Goal: Information Seeking & Learning: Check status

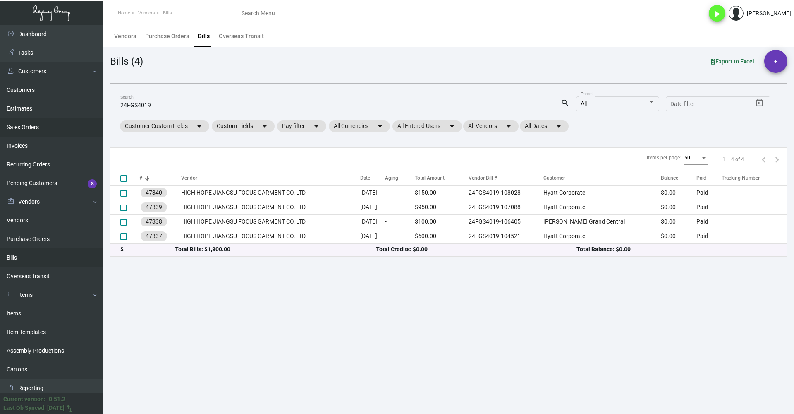
click at [26, 126] on link "Sales Orders" at bounding box center [51, 127] width 103 height 19
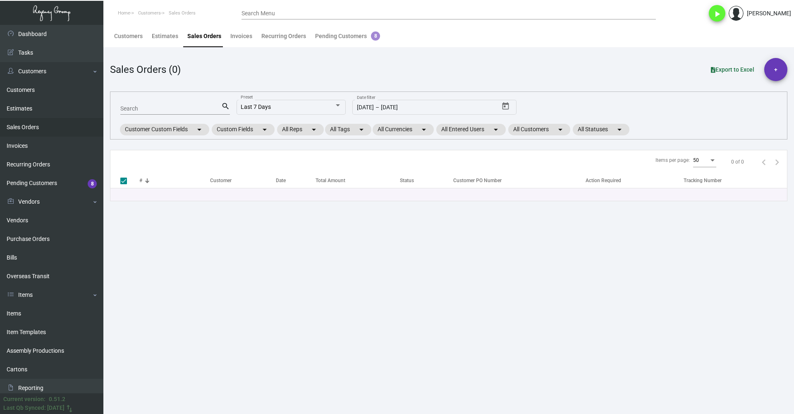
click at [161, 110] on input "Search" at bounding box center [170, 109] width 101 height 7
paste input "HPG/1 [GEOGRAPHIC_DATA]"
type input "HPG/1 [GEOGRAPHIC_DATA]"
checkbox input "false"
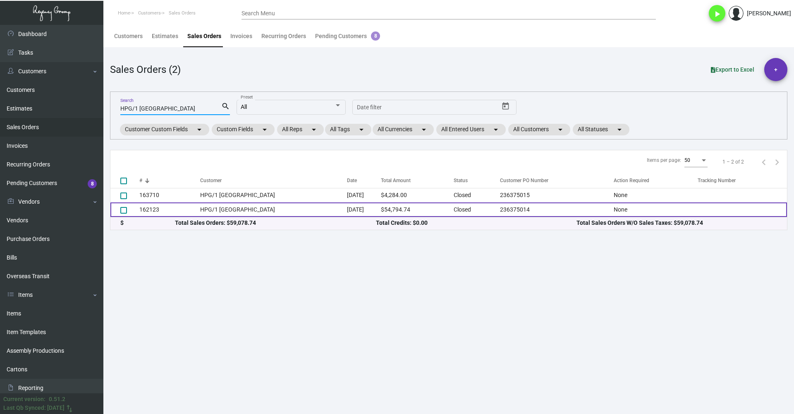
type input "HPG/1 [GEOGRAPHIC_DATA]"
click at [295, 207] on td "HPG/1 [GEOGRAPHIC_DATA]" at bounding box center [273, 209] width 147 height 14
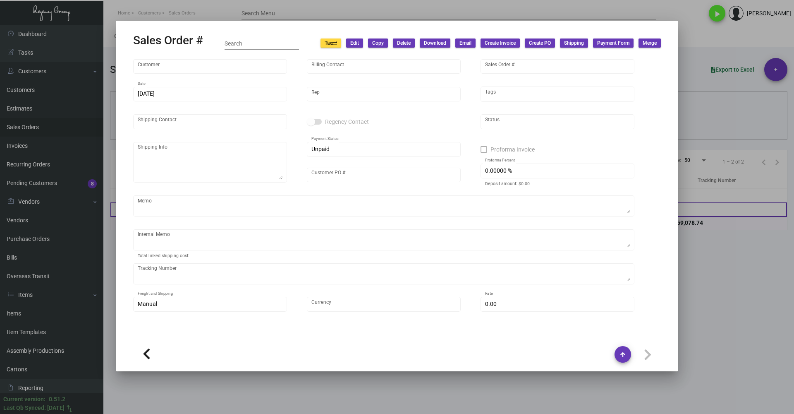
type input "HPG/1 [GEOGRAPHIC_DATA]"
type input "[PERSON_NAME]"
type input "162123"
type input "[DATE]"
type input "[PERSON_NAME]"
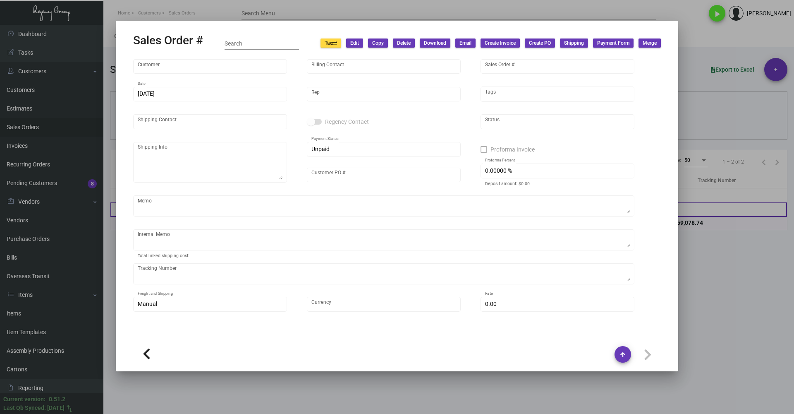
type input "Asset 1 WTH Pty Ltd"
type textarea "HPG/1 Hotel [GEOGRAPHIC_DATA] - Asset 1 WTH Pty Ltd [STREET_ADDRESS][PERSON_NAM…"
type input "236375014"
checkbox input "true"
type input "50.00000 %"
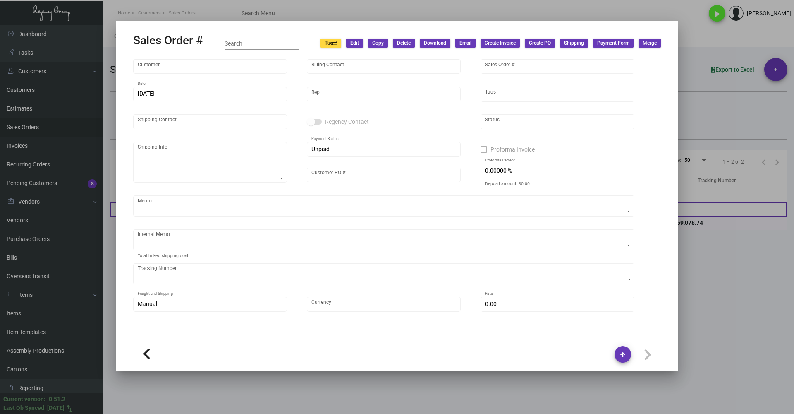
type textarea "[DATE] - PER [PERSON_NAME], UPDATE PACKING SLIP AND FINAL COMMERCIAL INVOICE WI…"
type input "United States Dollar $"
type input "$ 489.74"
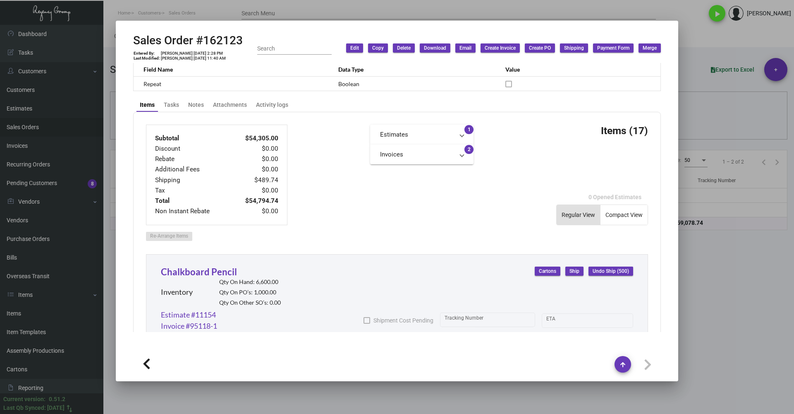
scroll to position [269, 0]
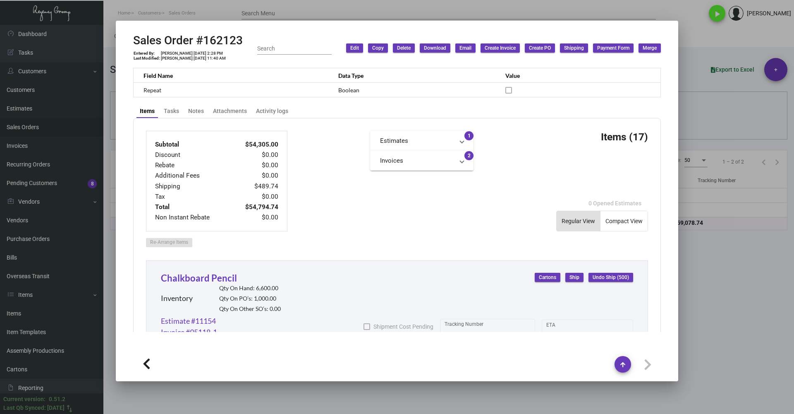
click at [260, 12] on div at bounding box center [397, 207] width 794 height 414
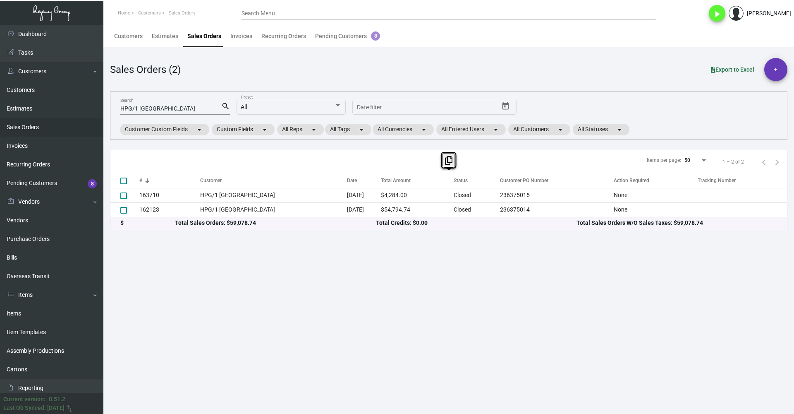
drag, startPoint x: 682, startPoint y: 246, endPoint x: 131, endPoint y: 180, distance: 555.1
click at [131, 180] on main "Customers Estimates Sales Orders Invoices Recurring Orders Pending Customers 8 …" at bounding box center [448, 219] width 691 height 389
copy div "# Customer Date Total Amount Status Customer PO Number Action Required Tracking…"
click at [215, 273] on main "Customers Estimates Sales Orders Invoices Recurring Orders Pending Customers 8 …" at bounding box center [448, 219] width 691 height 389
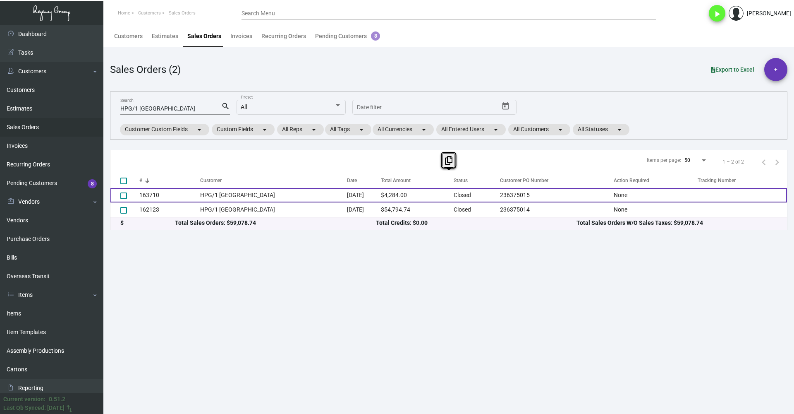
click at [298, 192] on td "HPG/1 [GEOGRAPHIC_DATA]" at bounding box center [273, 195] width 147 height 14
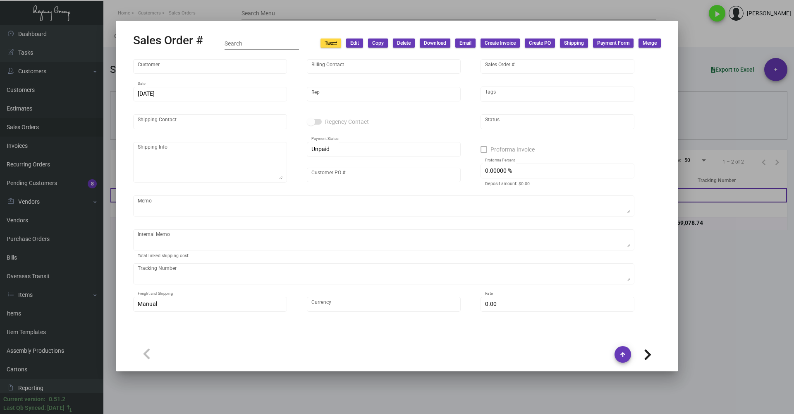
type input "HPG/1 [GEOGRAPHIC_DATA]"
type input "[PERSON_NAME]"
type input "163710"
type input "[DATE]"
type input "[PERSON_NAME]"
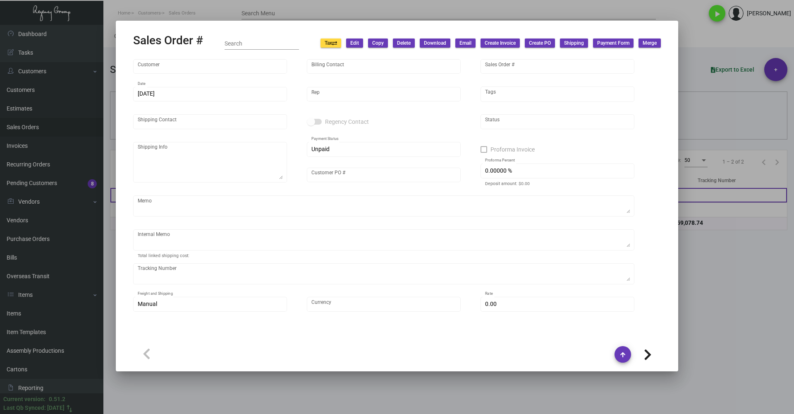
type input "[PERSON_NAME]"
type textarea "HPG/1 Hotel [GEOGRAPHIC_DATA] - [PERSON_NAME] TBD, TBD [GEOGRAPHIC_DATA], [GEOG…"
type input "236375015"
checkbox input "true"
type input "50.00000 %"
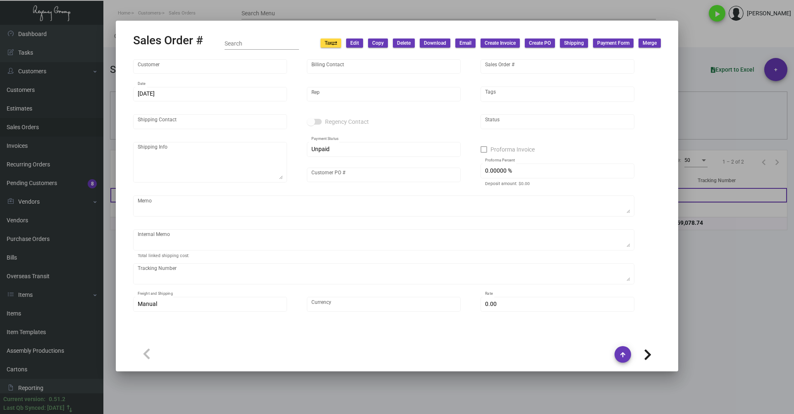
type textarea "[DATE] - per [PERSON_NAME], add 100 PET SIGNS [DATE] - CUSTOMER ARRANGED PICK U…"
type input "United States Dollar $"
type input "$ 95.00"
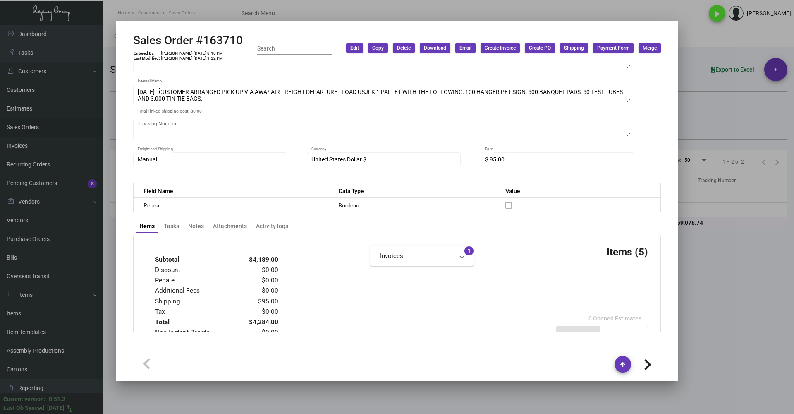
scroll to position [248, 0]
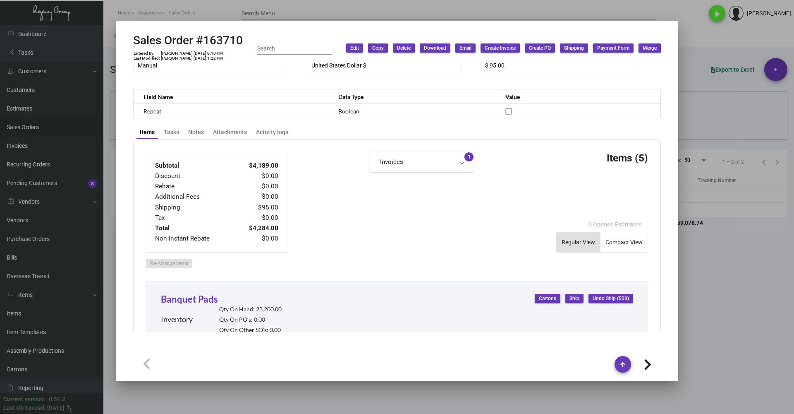
click at [427, 162] on mat-panel-title "Invoices" at bounding box center [417, 162] width 74 height 10
click at [411, 181] on link "Invoice #96765-1" at bounding box center [422, 182] width 84 height 8
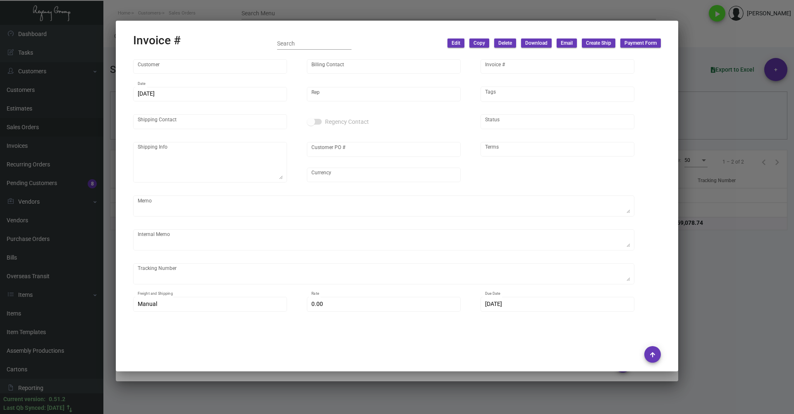
type input "HPG/1 [GEOGRAPHIC_DATA]"
type input "[PERSON_NAME]"
type input "96765-1"
type input "[DATE]"
type input "[PERSON_NAME]"
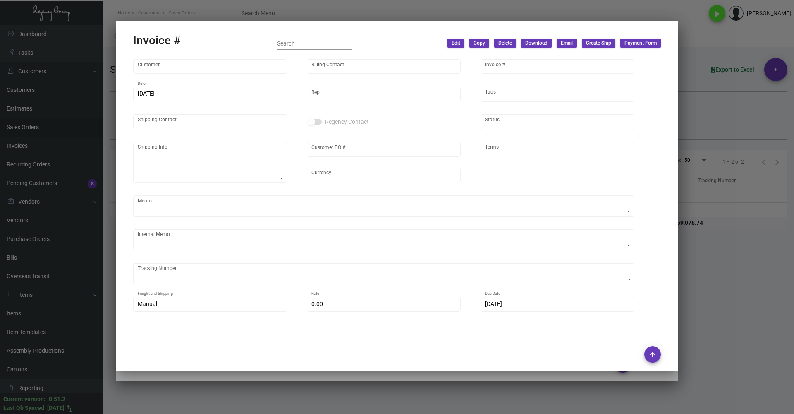
type input "[PERSON_NAME]"
type textarea "HPG/1 Hotel [GEOGRAPHIC_DATA] - [PERSON_NAME] TBD, TBD [GEOGRAPHIC_DATA], [GEOG…"
type input "236375015"
type input "United States Dollar $"
type input "COD"
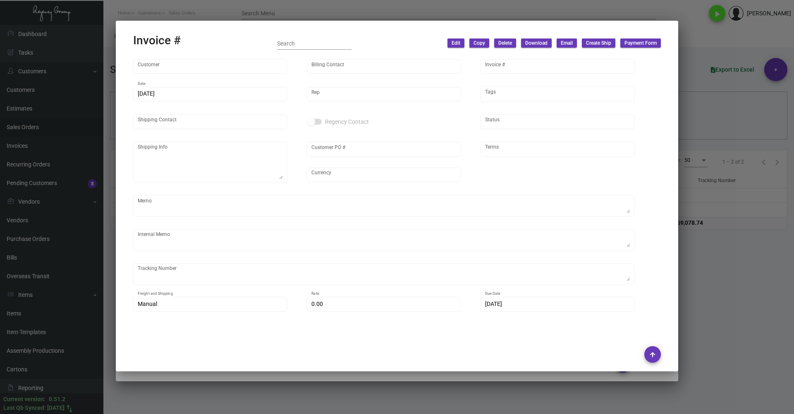
type textarea "[DATE] - per [PERSON_NAME], add 100 PET SIGNS [DATE] - CUSTOMER ARRANGED PICK U…"
type input "$ 95.00"
type input "[DATE]"
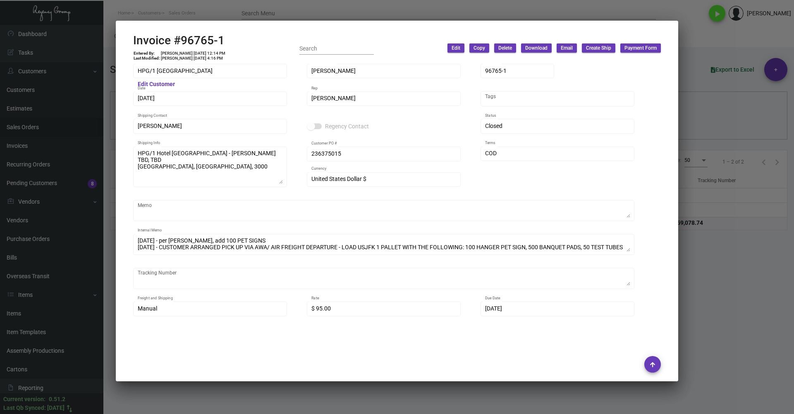
scroll to position [0, 0]
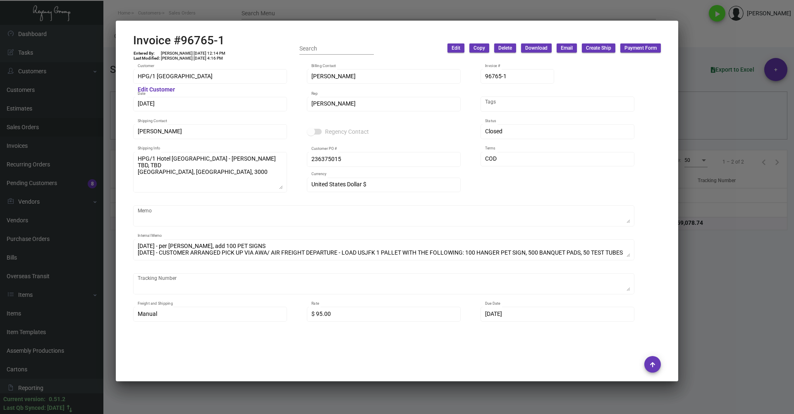
click at [739, 302] on div at bounding box center [397, 207] width 794 height 414
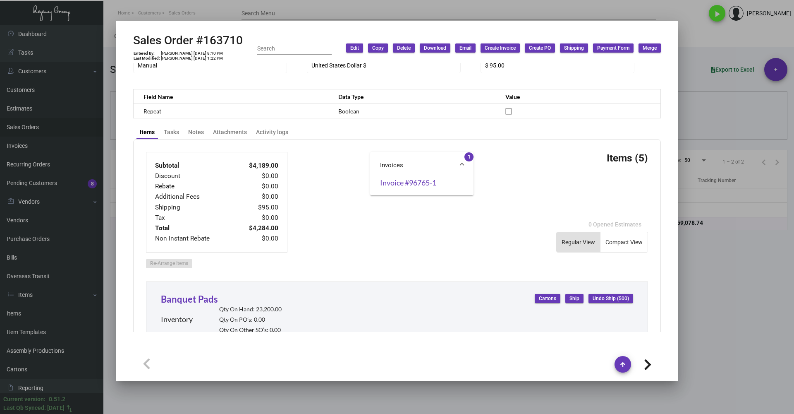
click at [740, 299] on div at bounding box center [397, 207] width 794 height 414
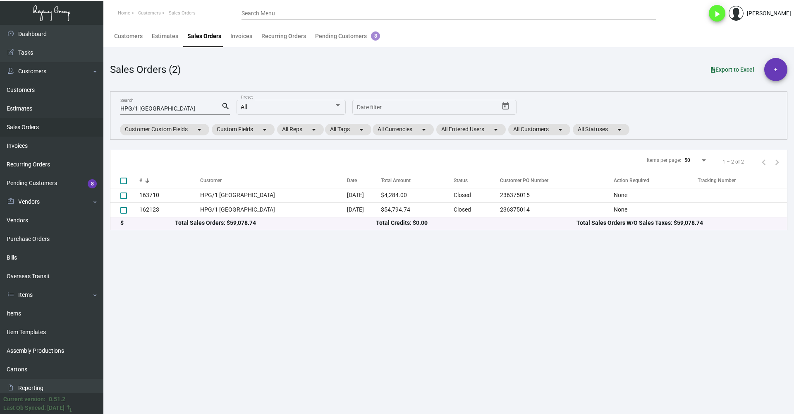
click at [187, 106] on input "HPG/1 [GEOGRAPHIC_DATA]" at bounding box center [170, 109] width 101 height 7
click at [235, 33] on div "Invoices" at bounding box center [241, 36] width 22 height 9
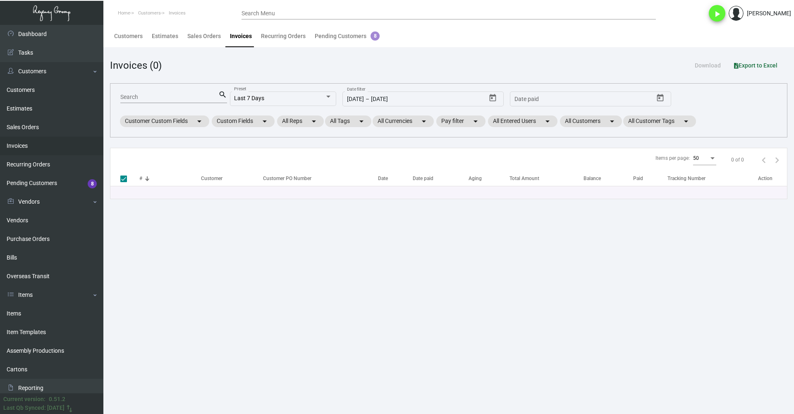
click at [180, 102] on div "Search" at bounding box center [169, 96] width 98 height 13
paste input "HPG/1 [GEOGRAPHIC_DATA]"
type input "HPG/1 [GEOGRAPHIC_DATA]"
checkbox input "false"
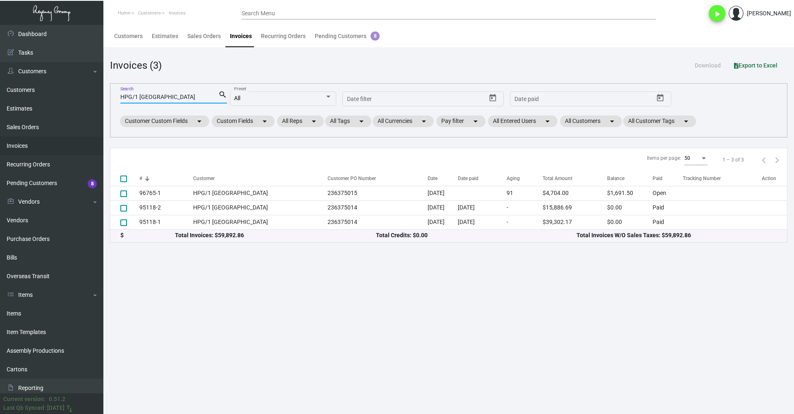
type input "HPG/1 [GEOGRAPHIC_DATA]"
drag, startPoint x: 704, startPoint y: 271, endPoint x: 118, endPoint y: 175, distance: 594.4
click at [118, 175] on main "Customers Estimates Sales Orders Invoices Recurring Orders Pending Customers 8 …" at bounding box center [448, 219] width 691 height 389
copy div "# Customer Customer PO Number Date Date paid Aging Total Amount Balance Paid Tr…"
click at [215, 260] on main "Customers Estimates Sales Orders Invoices Recurring Orders Pending Customers 8 …" at bounding box center [448, 219] width 691 height 389
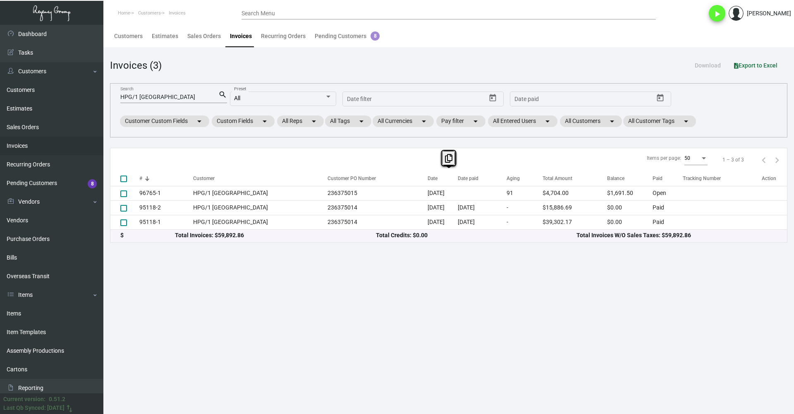
drag, startPoint x: 251, startPoint y: 296, endPoint x: 260, endPoint y: 295, distance: 9.1
click at [251, 296] on main "Customers Estimates Sales Orders Invoices Recurring Orders Pending Customers 8 …" at bounding box center [448, 219] width 691 height 389
